Goal: Manage account settings

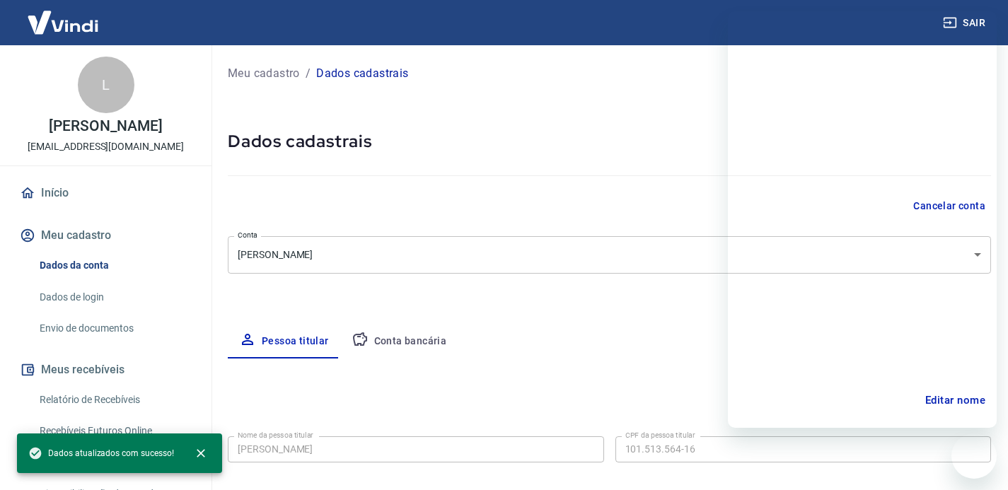
select select "PB"
select select "business"
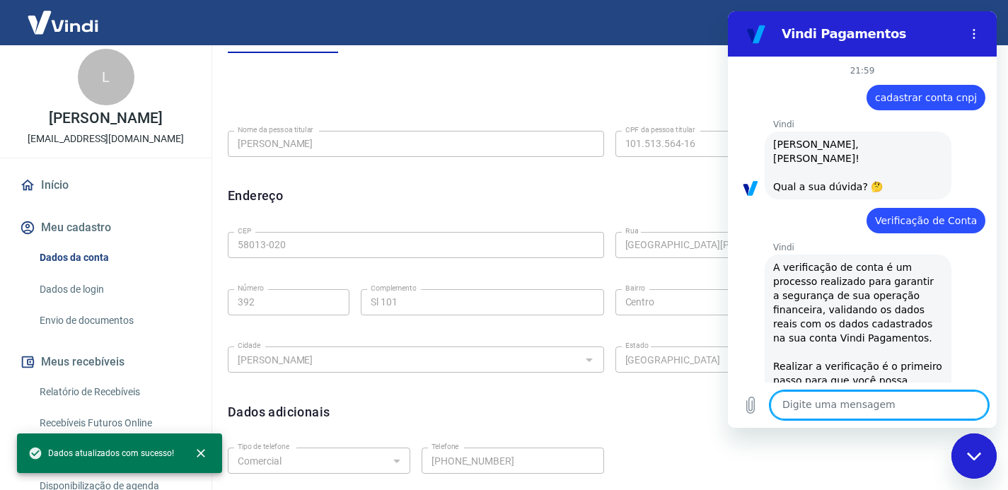
scroll to position [648, 0]
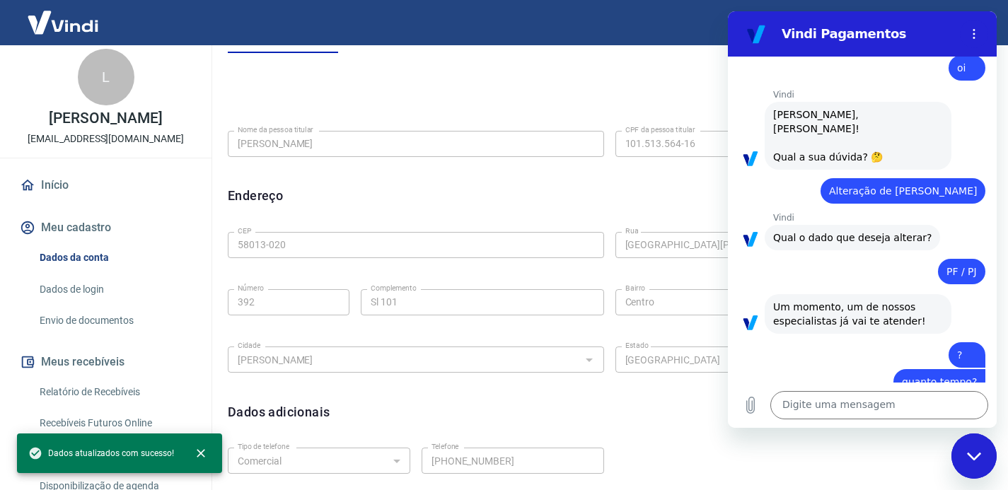
click at [813, 250] on div "diz: PF / PJ" at bounding box center [856, 267] width 257 height 34
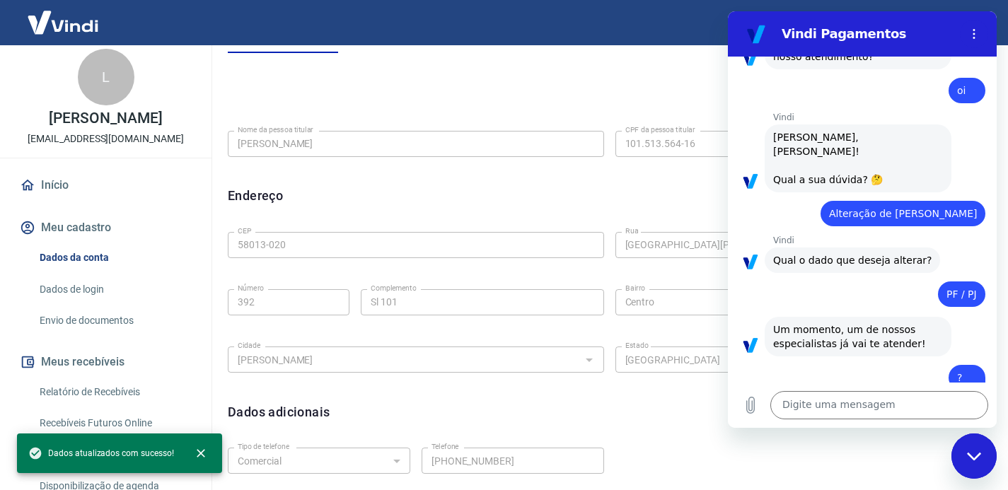
scroll to position [548, 0]
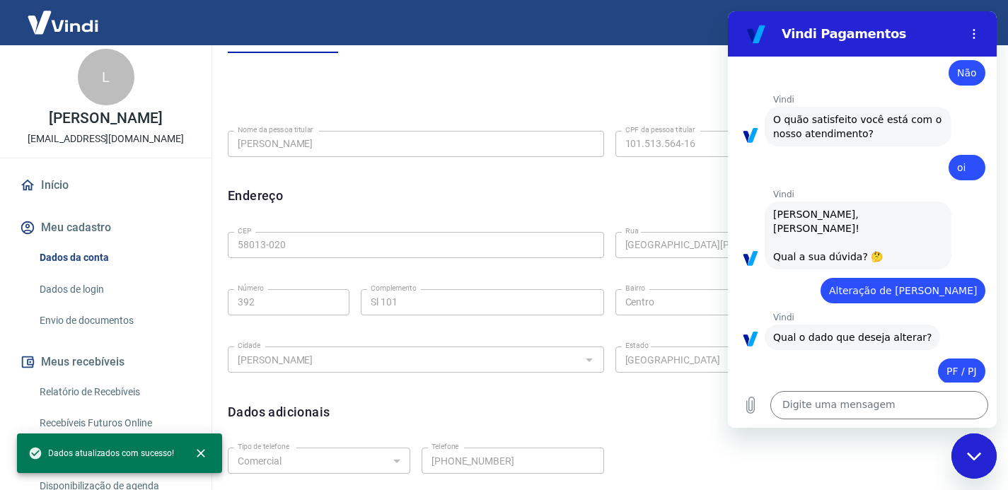
click at [963, 451] on div "Fechar janela de mensagens" at bounding box center [974, 456] width 42 height 42
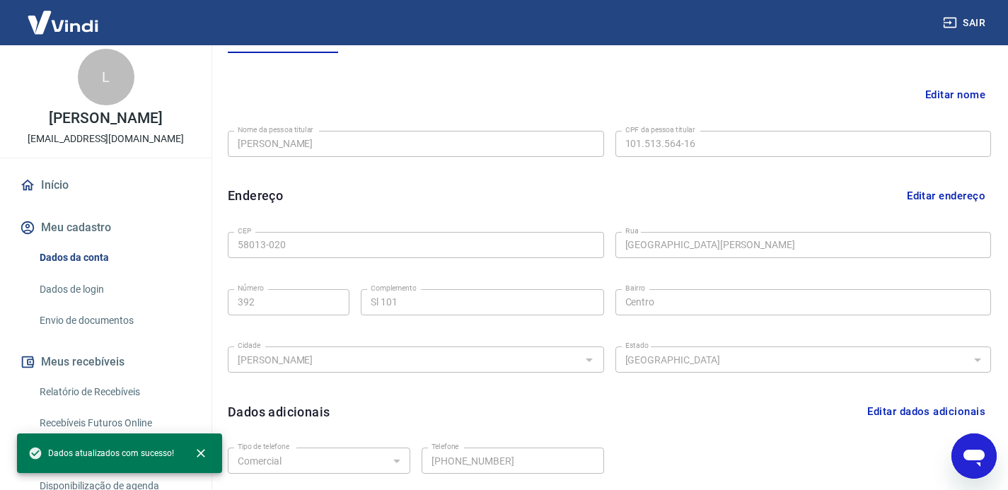
click at [69, 33] on img at bounding box center [63, 22] width 92 height 43
